Goal: Task Accomplishment & Management: Complete application form

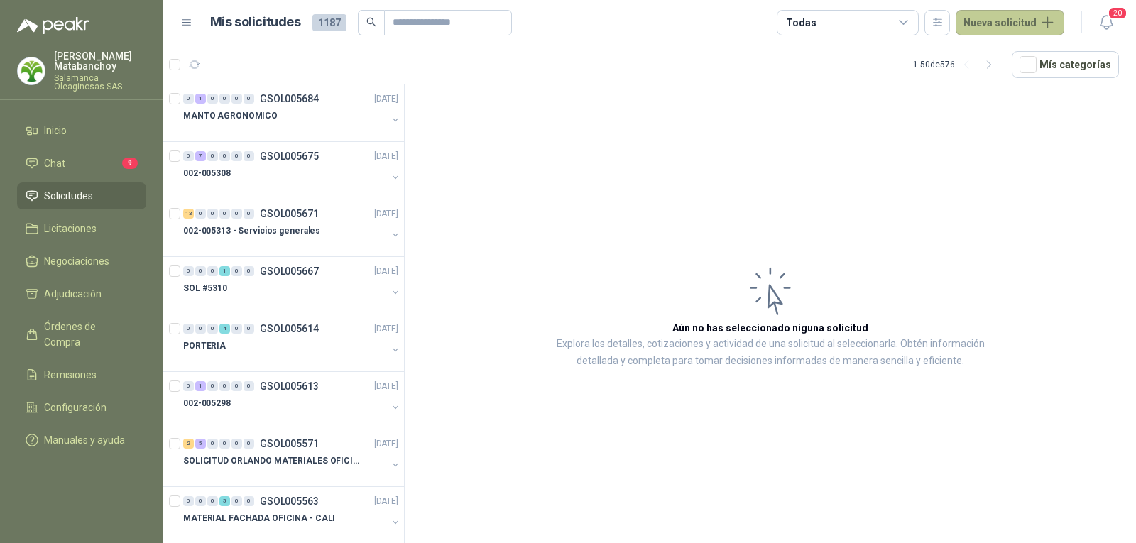
click at [999, 31] on button "Nueva solicitud" at bounding box center [1010, 23] width 109 height 26
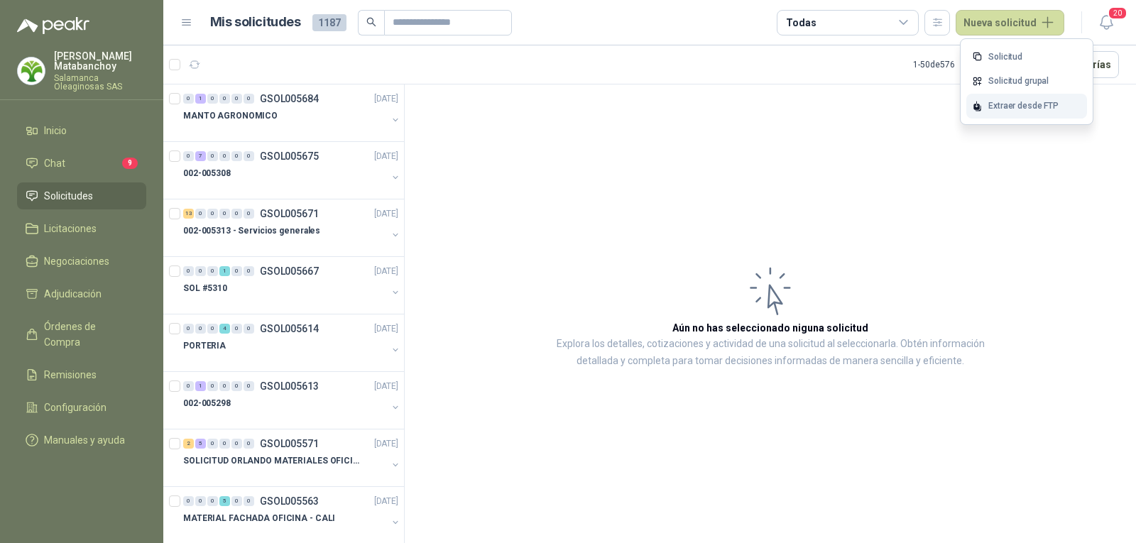
click at [995, 103] on div "Extraer desde FTP" at bounding box center [1027, 106] width 121 height 25
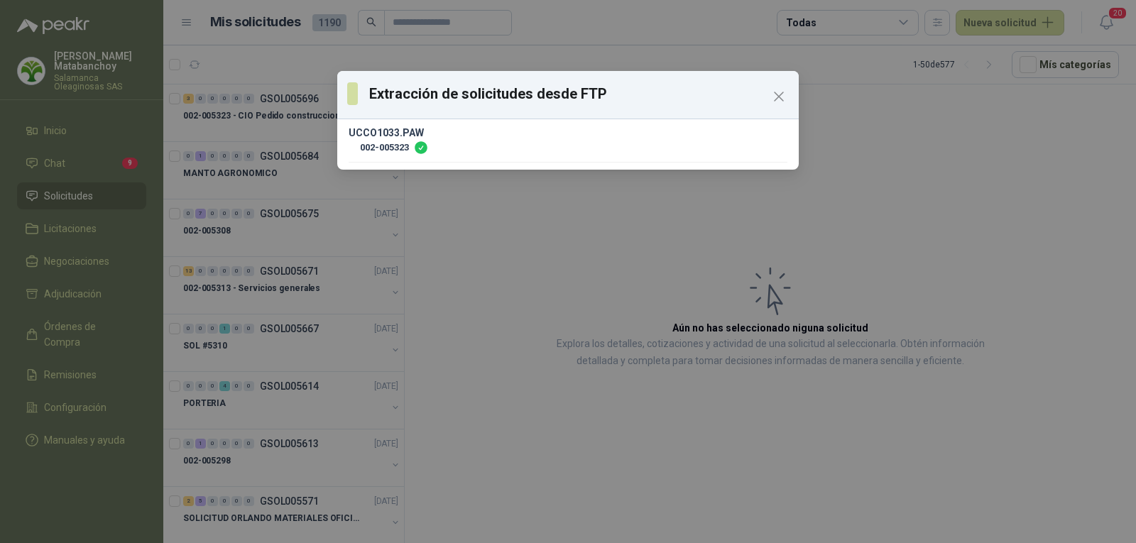
click at [533, 290] on div "Extracción de solicitudes desde FTP UCCO1033.PAW 002-005323" at bounding box center [568, 271] width 1136 height 543
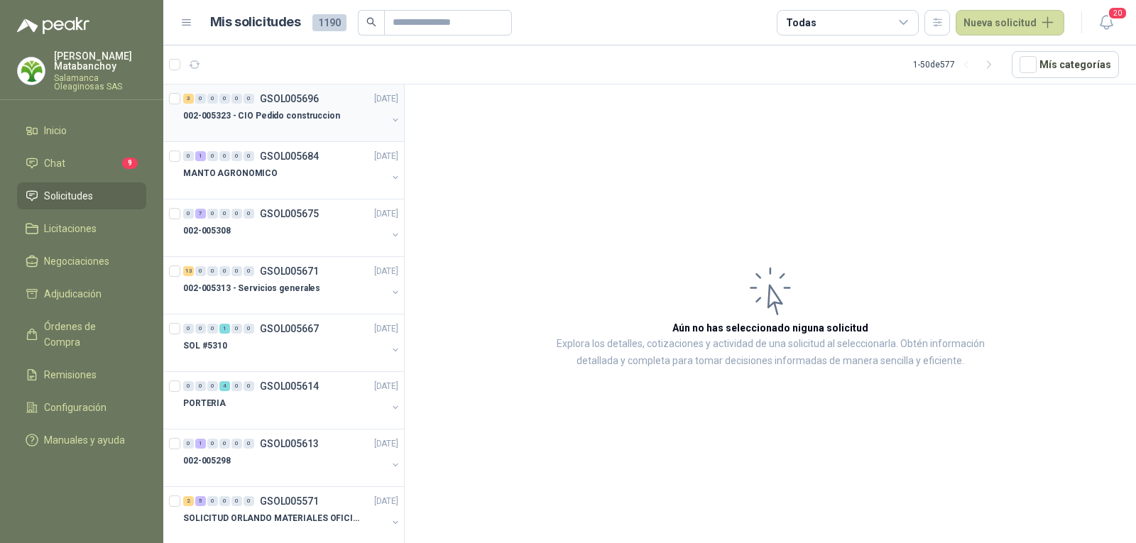
click at [269, 120] on p "002-005323 - CIO Pedido construccion" at bounding box center [261, 115] width 157 height 13
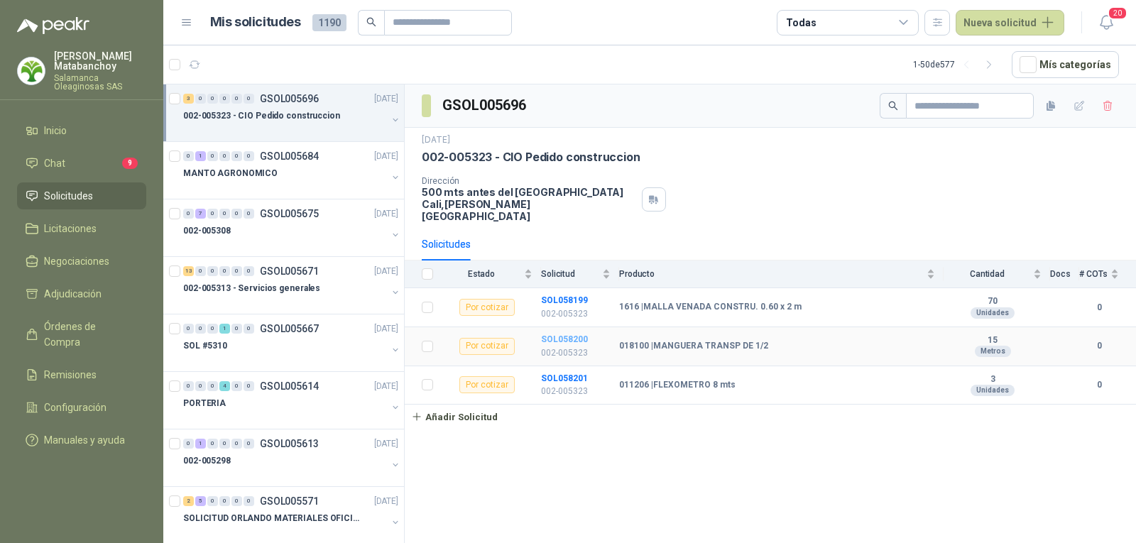
click at [562, 335] on b "SOL058200" at bounding box center [564, 340] width 47 height 10
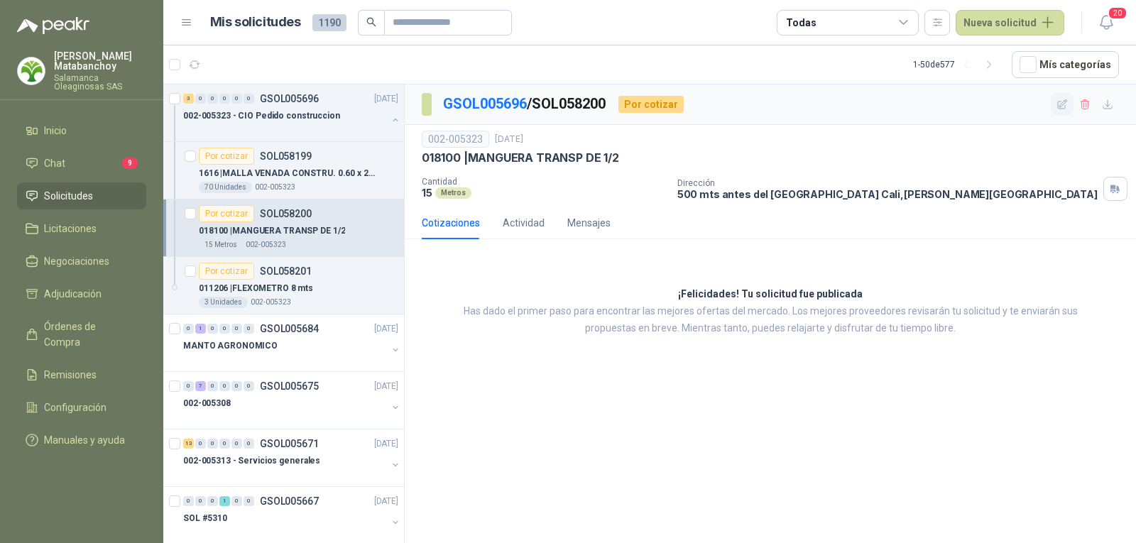
click at [1060, 96] on button "button" at bounding box center [1062, 104] width 23 height 23
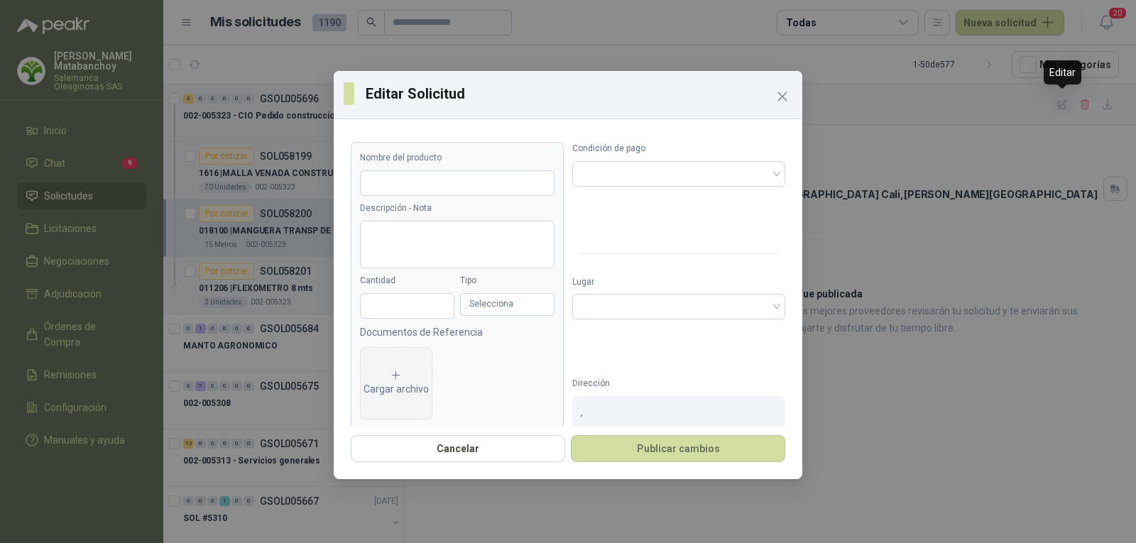
type input "**********"
type input "**"
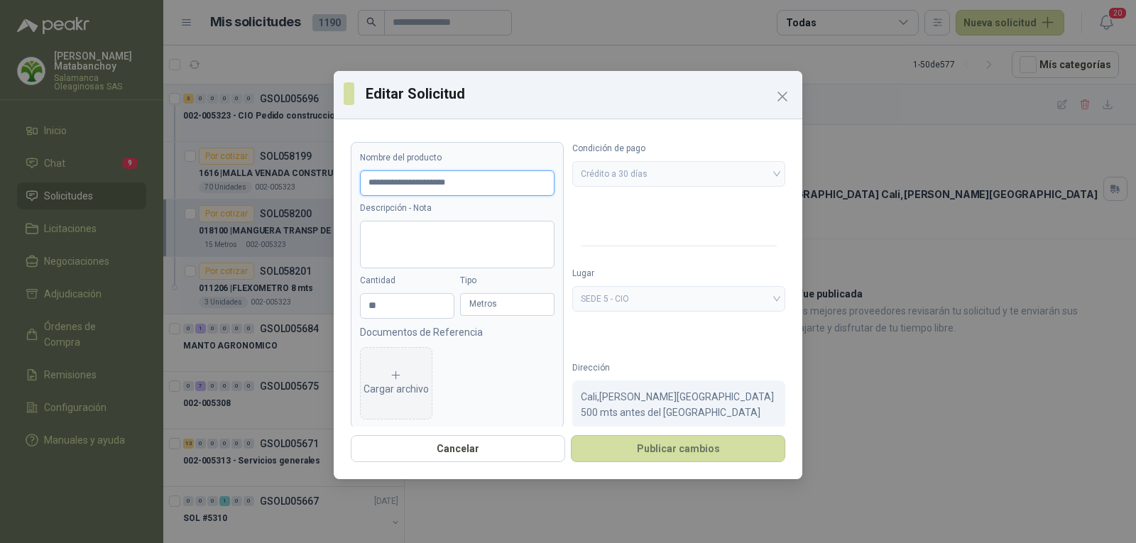
click at [448, 182] on input "**********" at bounding box center [457, 183] width 195 height 26
type input "**********"
click at [651, 445] on button "Publicar cambios" at bounding box center [678, 448] width 214 height 27
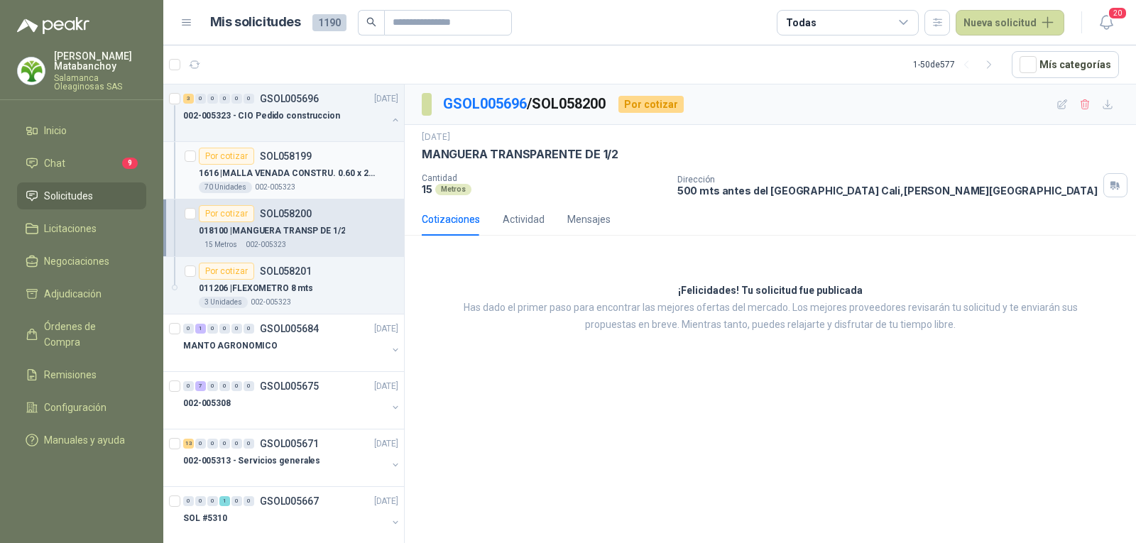
click at [290, 169] on p "1616 | MALLA VENADA CONSTRU. 0.60 x 2 m" at bounding box center [287, 173] width 177 height 13
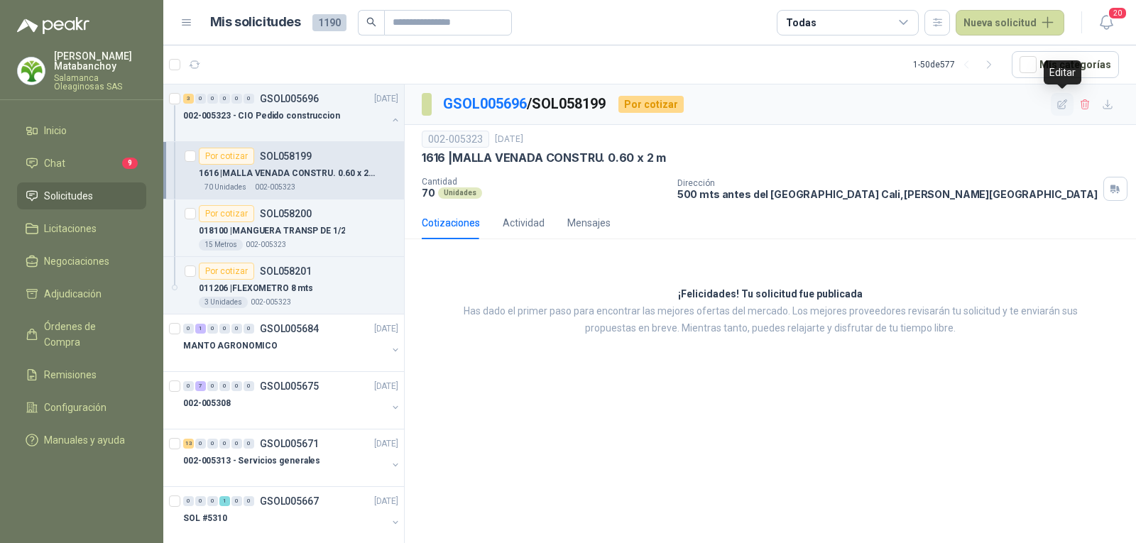
click at [1060, 108] on icon "button" at bounding box center [1063, 105] width 12 height 12
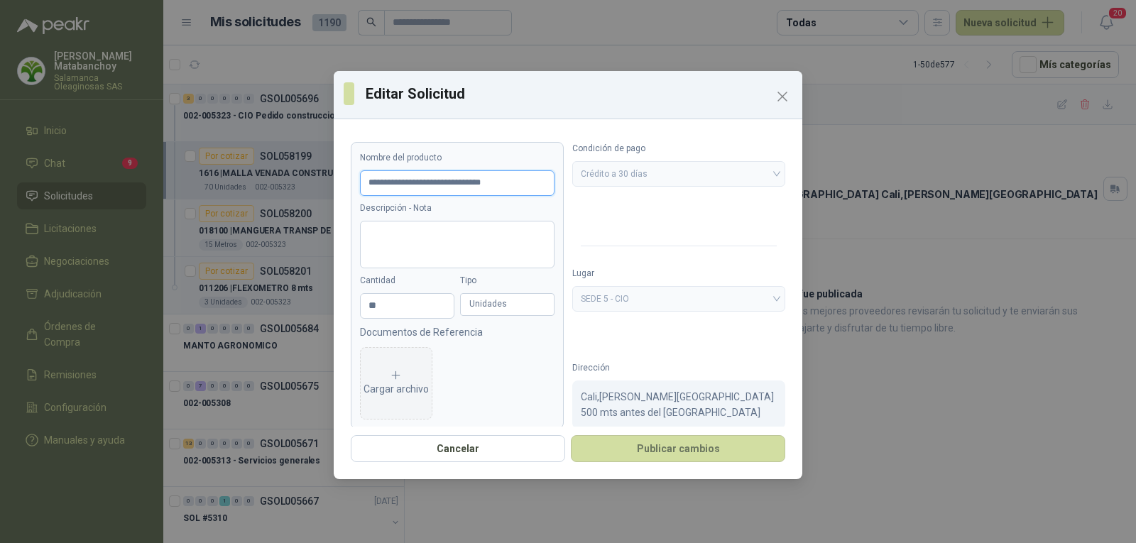
drag, startPoint x: 525, startPoint y: 187, endPoint x: 435, endPoint y: 187, distance: 90.2
click at [435, 187] on input "**********" at bounding box center [457, 183] width 195 height 26
type input "**********"
click at [650, 441] on button "Publicar cambios" at bounding box center [678, 448] width 214 height 27
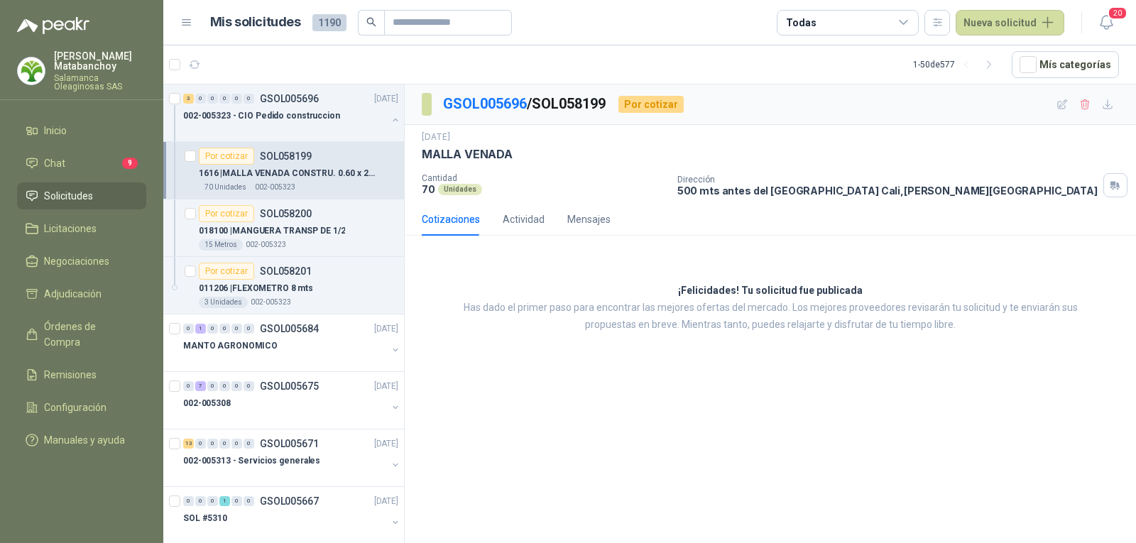
click at [486, 160] on p "MALLA VENADA" at bounding box center [467, 154] width 91 height 15
click at [486, 159] on p "MALLA VENADA" at bounding box center [467, 154] width 91 height 15
copy p "MALLA VENADA"
click at [548, 281] on div "¡Felicidades! Tu solicitud fue publicada Has dado el primer paso para encontrar…" at bounding box center [771, 308] width 732 height 122
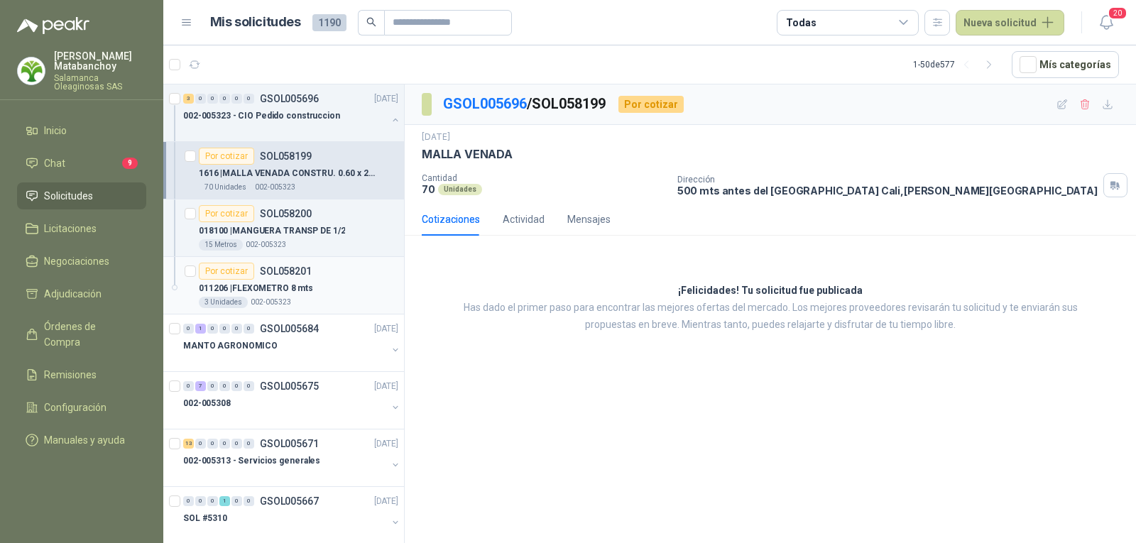
click at [286, 288] on p "011206 | FLEXOMETRO 8 mts" at bounding box center [256, 288] width 114 height 13
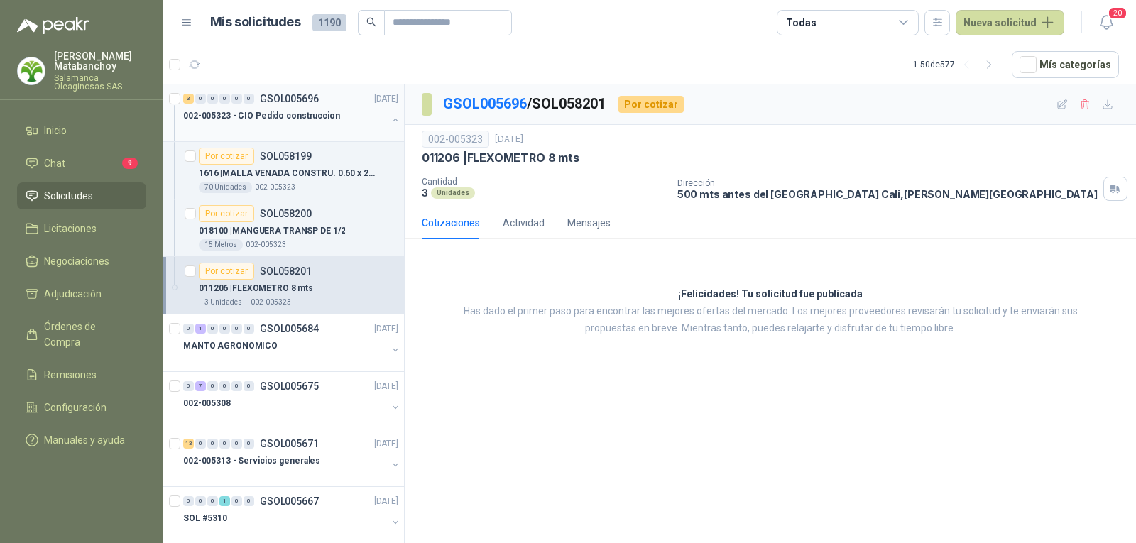
click at [240, 121] on p "002-005323 - CIO Pedido construccion" at bounding box center [261, 115] width 157 height 13
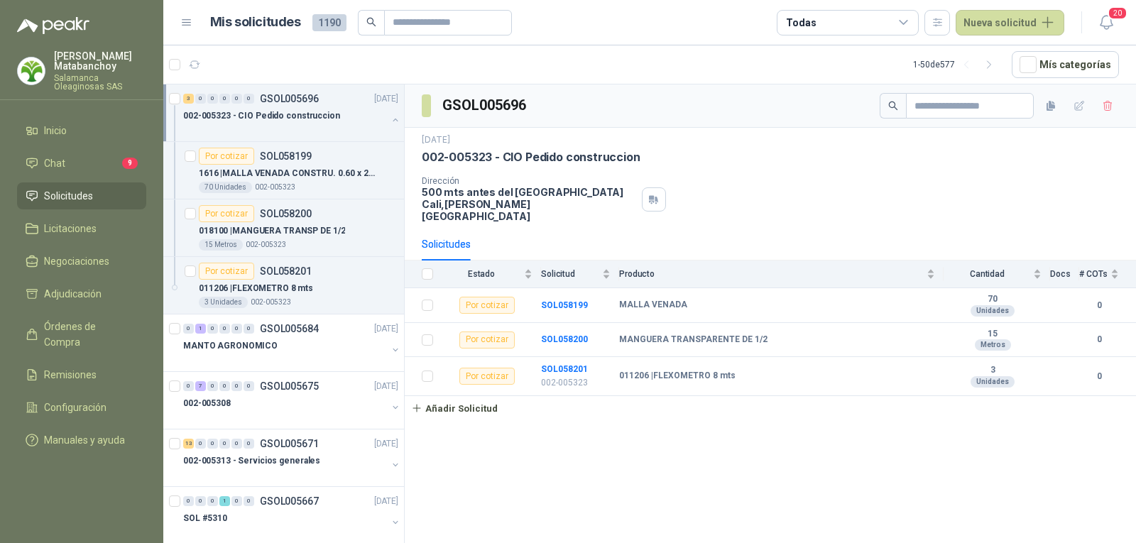
click at [390, 124] on button "button" at bounding box center [395, 119] width 11 height 11
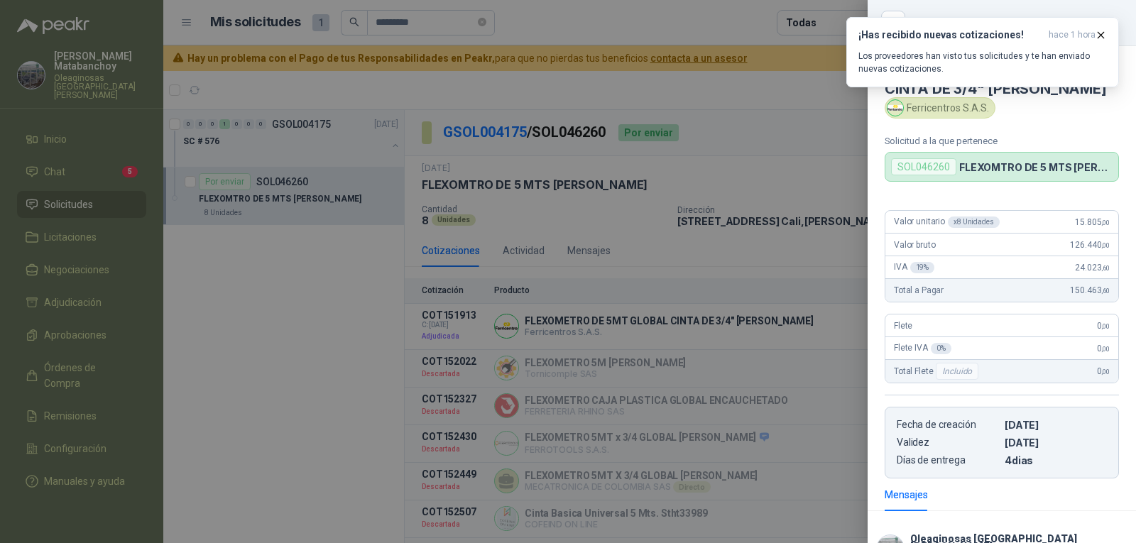
scroll to position [138, 0]
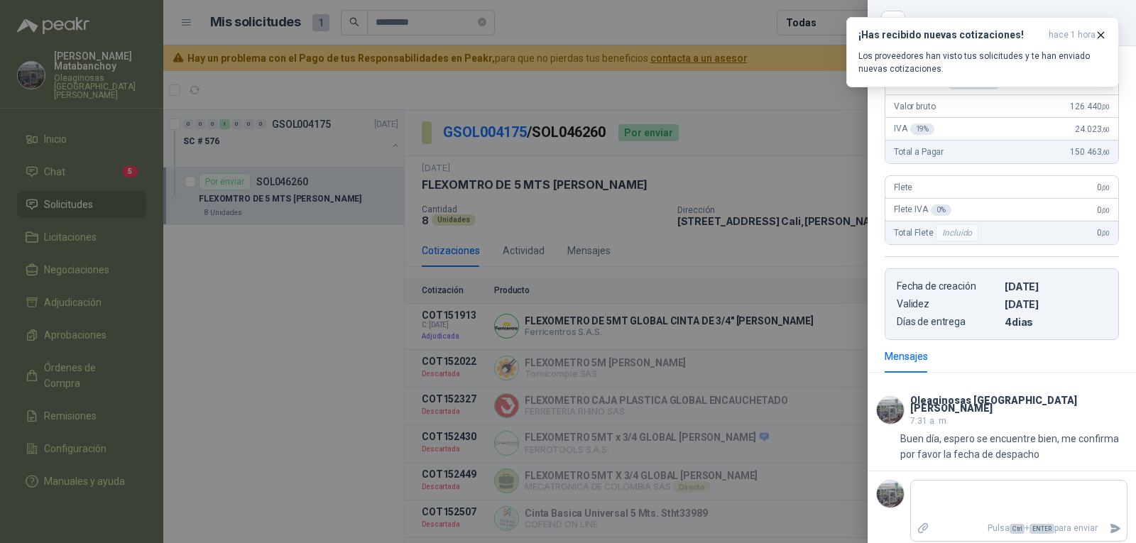
click at [677, 143] on div at bounding box center [568, 271] width 1136 height 543
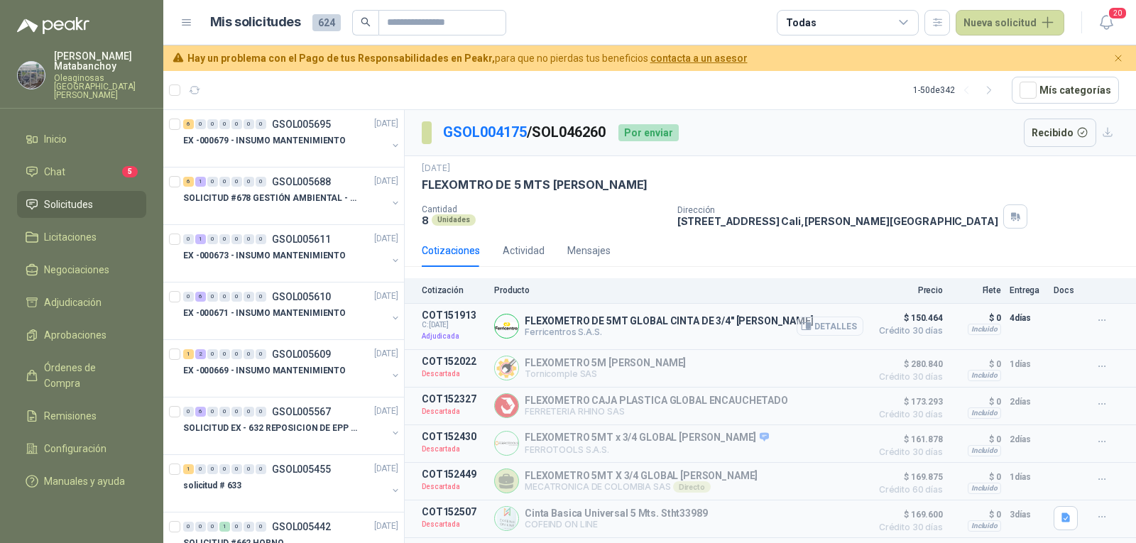
click at [813, 329] on button "Detalles" at bounding box center [830, 326] width 67 height 19
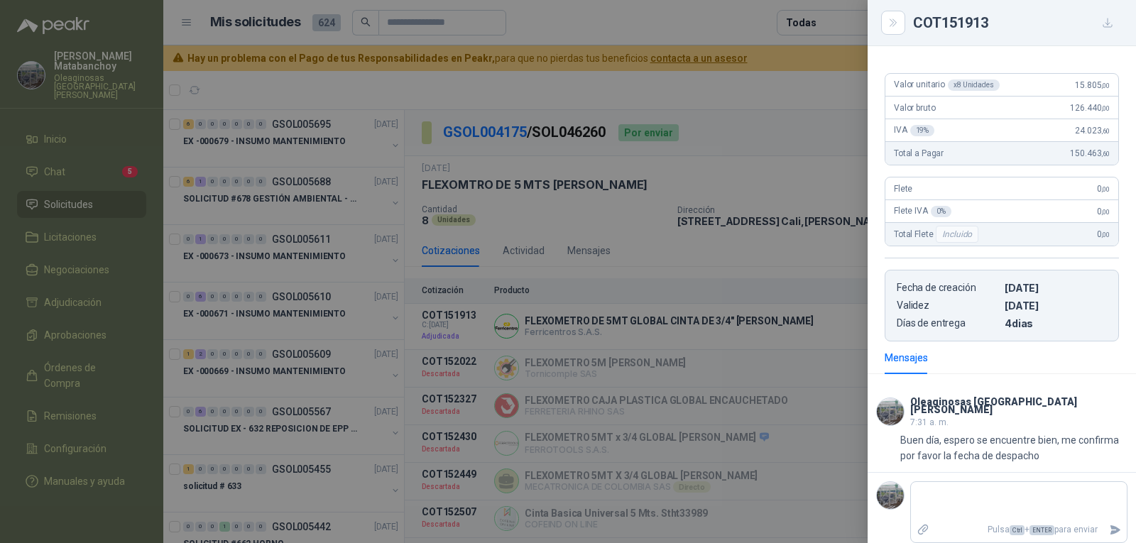
scroll to position [138, 0]
click at [658, 331] on div at bounding box center [568, 271] width 1136 height 543
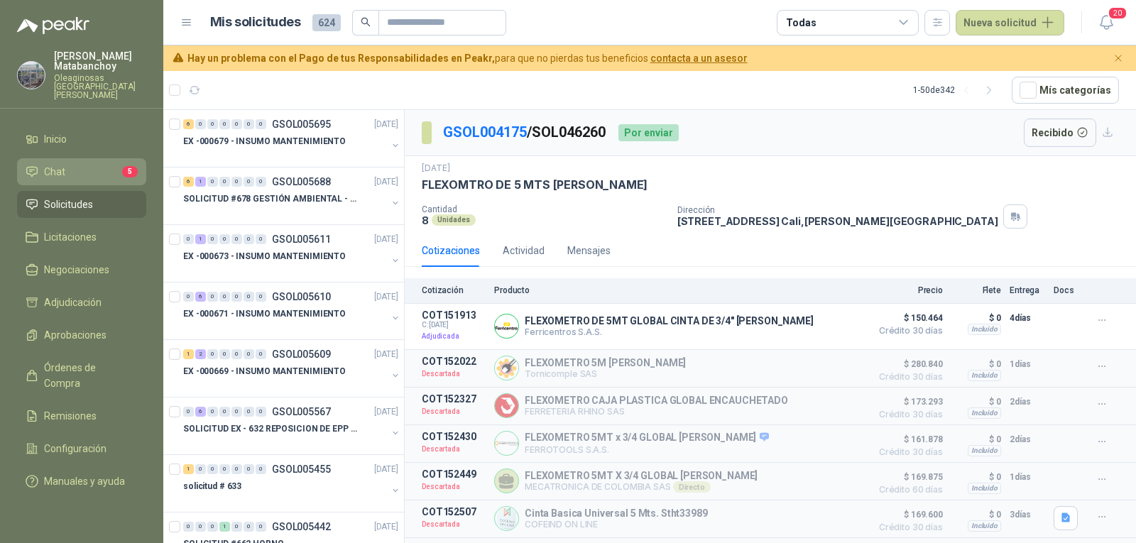
click at [94, 165] on li "Chat 5" at bounding box center [82, 172] width 112 height 16
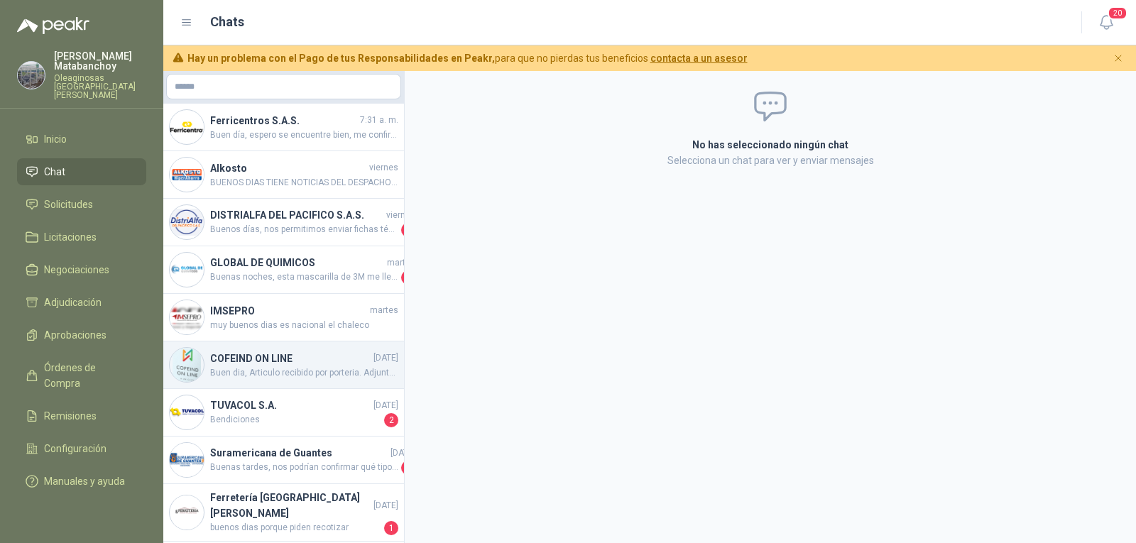
click at [303, 379] on span "Buen dia, Articulo recibido por porteria. Adjunto evidencia." at bounding box center [304, 372] width 188 height 13
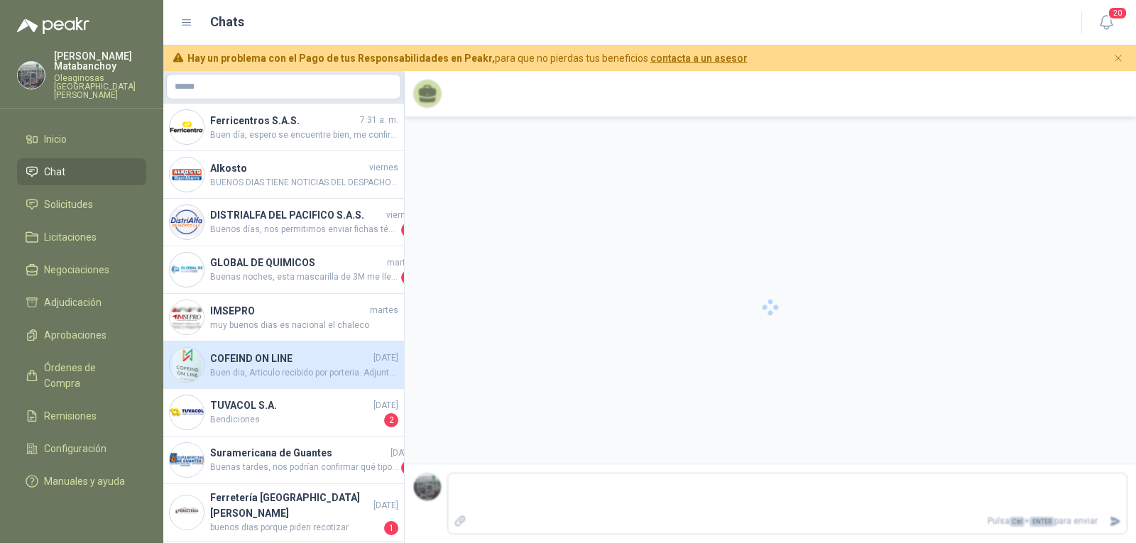
scroll to position [333, 0]
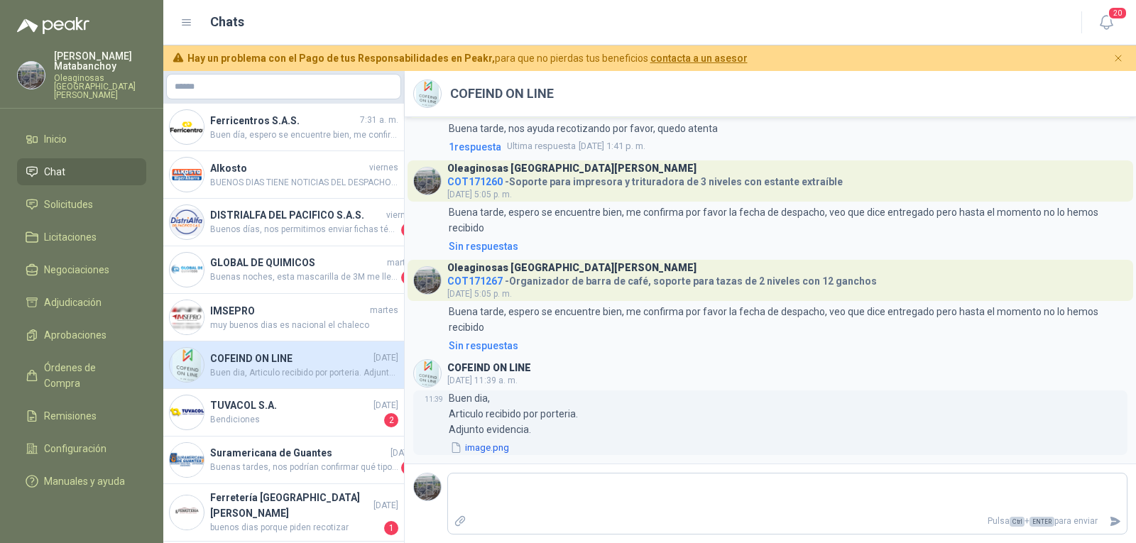
click at [476, 447] on button "image.png" at bounding box center [480, 447] width 62 height 15
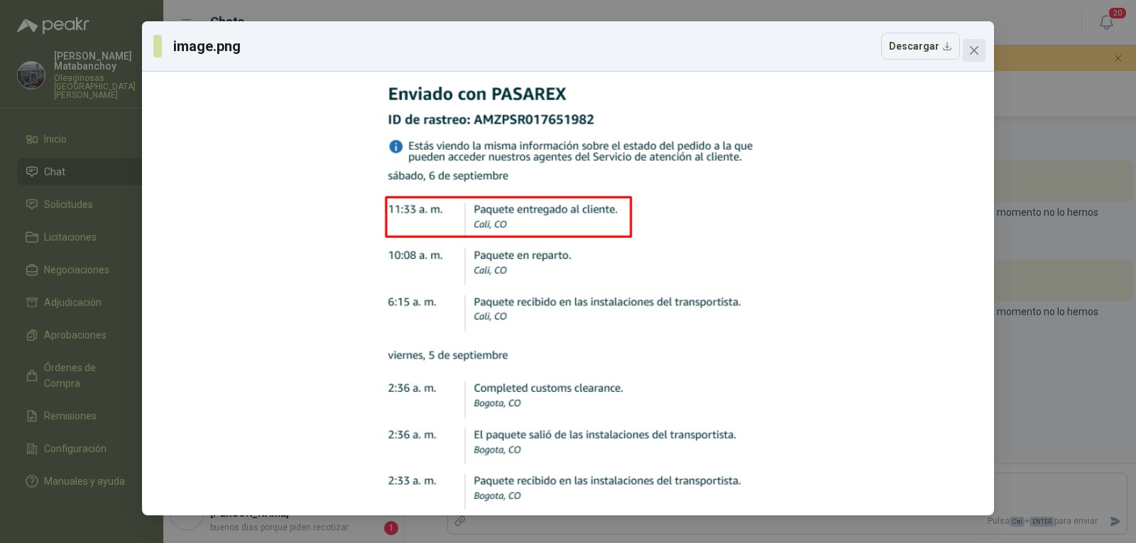
click at [978, 58] on button "Close" at bounding box center [974, 50] width 23 height 23
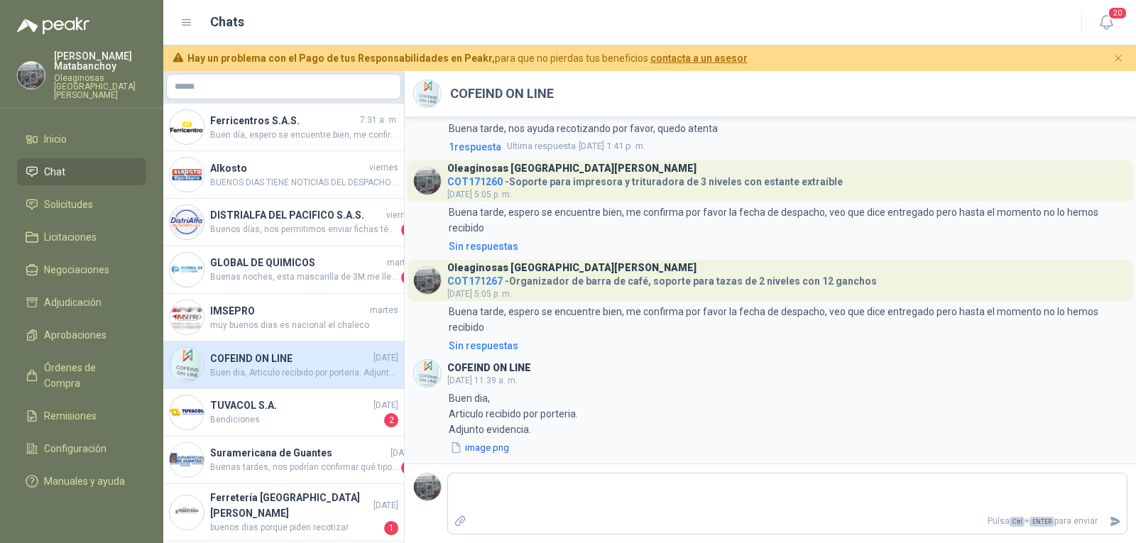
click at [84, 170] on li "Chat" at bounding box center [82, 172] width 112 height 16
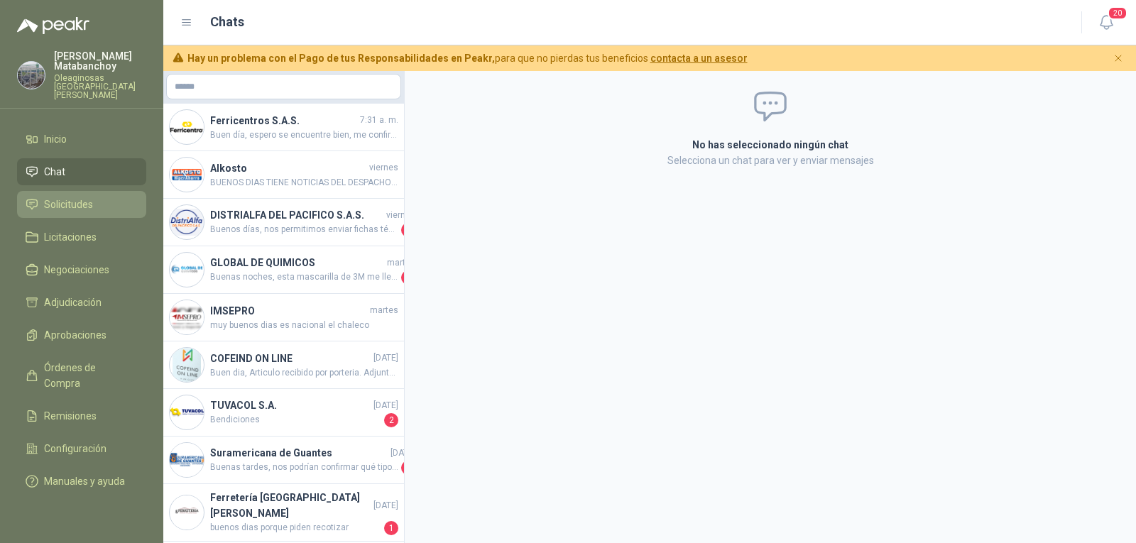
click at [95, 207] on link "Solicitudes" at bounding box center [81, 204] width 129 height 27
